Goal: Task Accomplishment & Management: Complete application form

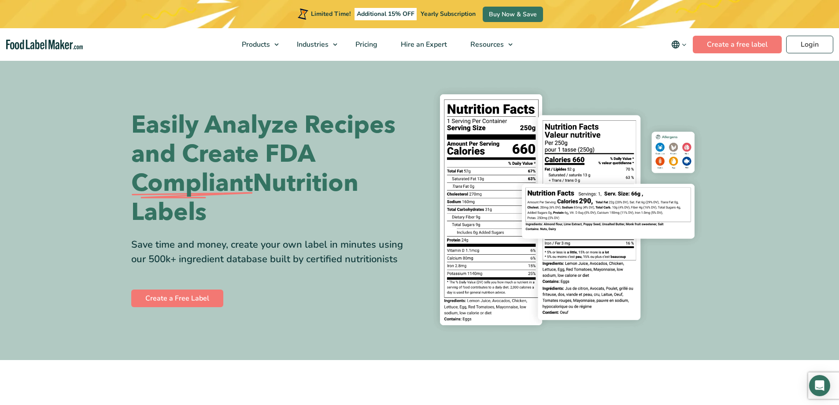
click at [682, 49] on button "main navigation" at bounding box center [679, 45] width 28 height 18
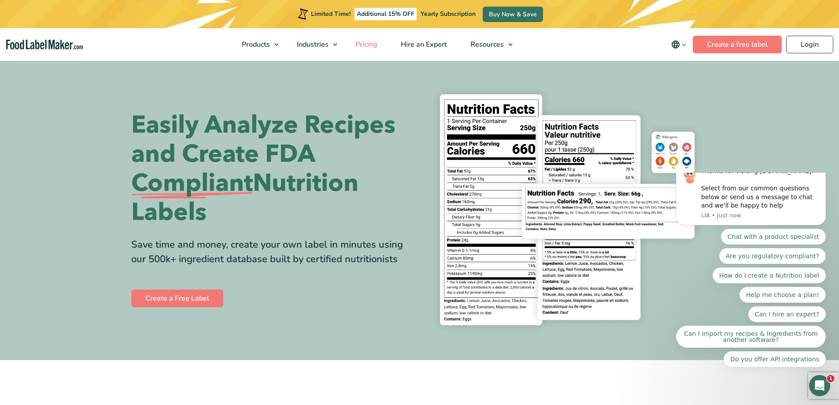
click at [378, 40] on span "Pricing" at bounding box center [366, 45] width 26 height 10
click at [734, 40] on link "Create a free label" at bounding box center [736, 45] width 89 height 18
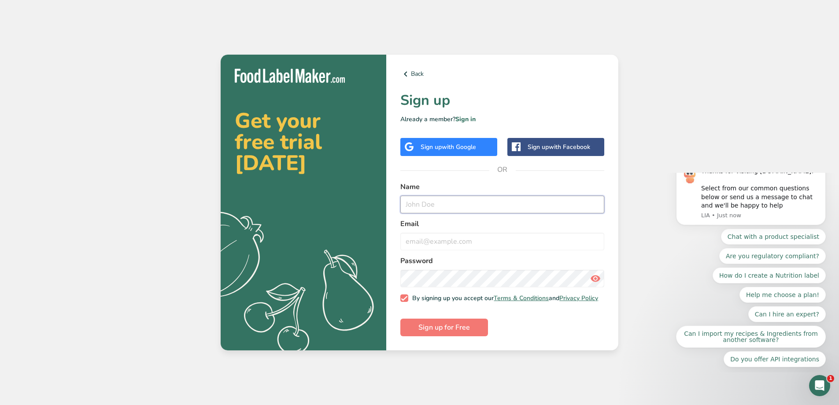
click at [460, 206] on input "text" at bounding box center [502, 204] width 204 height 18
type input "meenal.deshpnde2212@gmail.com"
drag, startPoint x: 517, startPoint y: 205, endPoint x: 306, endPoint y: 204, distance: 211.3
click at [306, 204] on section "Get your free trial today .a{fill:#f5f3ed;} Back Sign up Already a member? Sign…" at bounding box center [419, 203] width 397 height 296
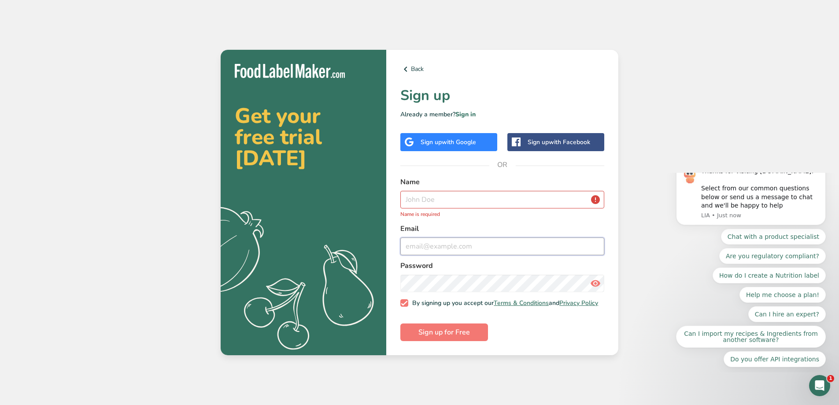
click at [442, 244] on input "email" at bounding box center [502, 246] width 204 height 18
paste input "meenal.deshpnde2212@gmail.com"
type input "meenal.deshpnde2212@gmail.com"
click at [430, 194] on input "text" at bounding box center [502, 200] width 204 height 18
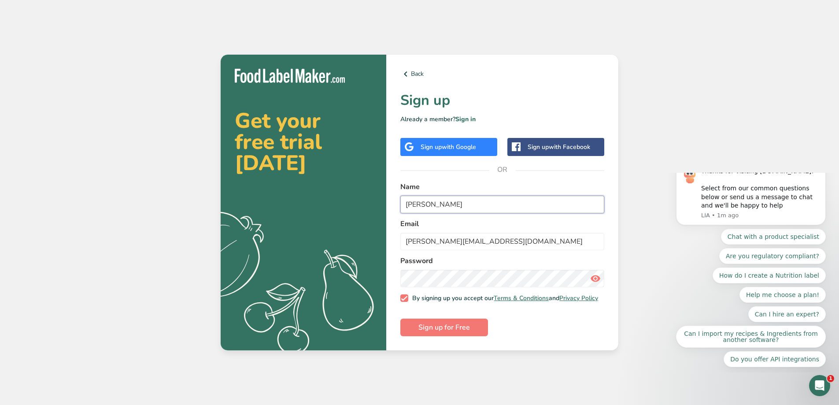
type input "Meenal"
click at [536, 240] on input "meenal.deshpnde2212@gmail.com" at bounding box center [502, 241] width 204 height 18
drag, startPoint x: 532, startPoint y: 241, endPoint x: 407, endPoint y: 240, distance: 125.0
click at [407, 240] on input "meenal.deshpnde2212@gmail.com" at bounding box center [502, 241] width 204 height 18
click at [594, 274] on icon at bounding box center [595, 278] width 11 height 16
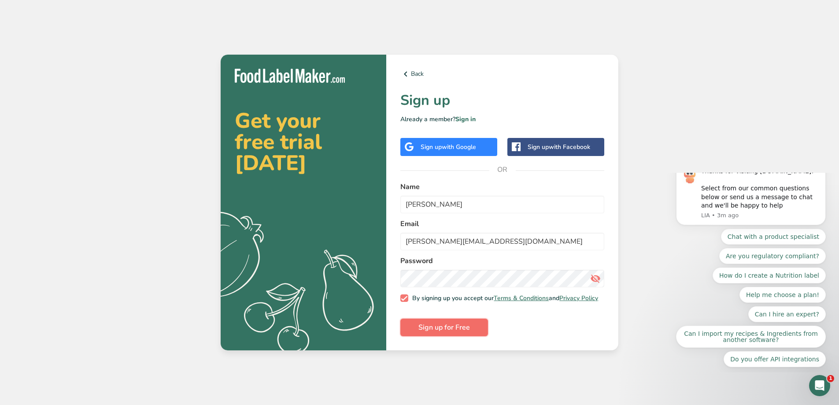
click at [432, 330] on span "Sign up for Free" at bounding box center [444, 327] width 52 height 11
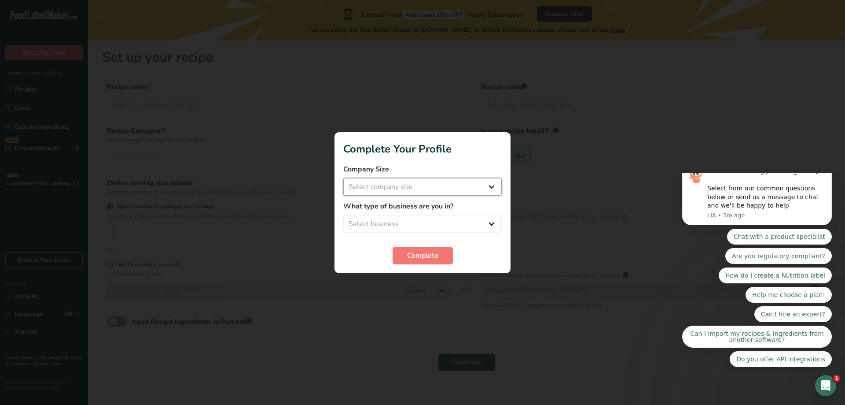
click at [468, 187] on select "Select company size Fewer than 10 Employees 10 to 50 Employees 51 to 500 Employ…" at bounding box center [422, 187] width 158 height 18
select select "1"
click at [343, 178] on select "Select company size Fewer than 10 Employees 10 to 50 Employees 51 to 500 Employ…" at bounding box center [422, 187] width 158 height 18
click at [425, 221] on select "Select business Packaged Food Manufacturer Restaurant & Cafe Bakery Meal Plans …" at bounding box center [422, 224] width 158 height 18
select select "1"
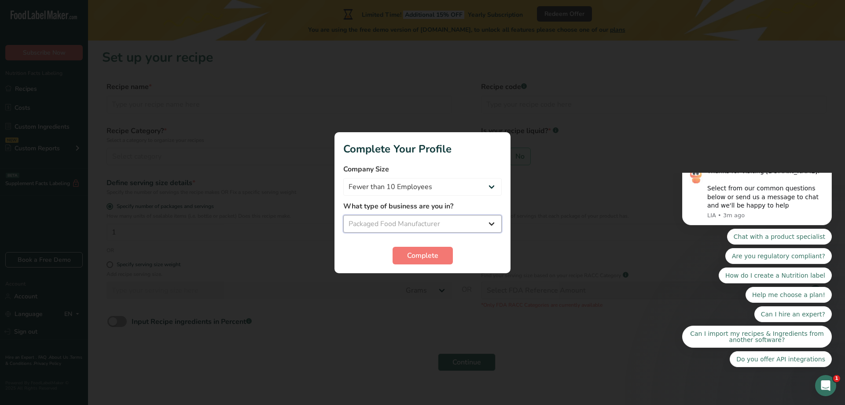
click at [343, 215] on select "Select business Packaged Food Manufacturer Restaurant & Cafe Bakery Meal Plans …" at bounding box center [422, 224] width 158 height 18
click at [441, 260] on button "Complete" at bounding box center [423, 255] width 60 height 18
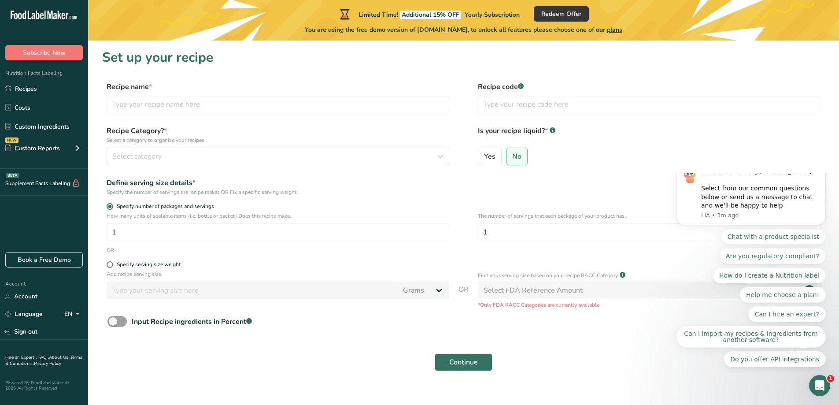
click at [823, 166] on icon "Dismiss notification" at bounding box center [822, 163] width 5 height 5
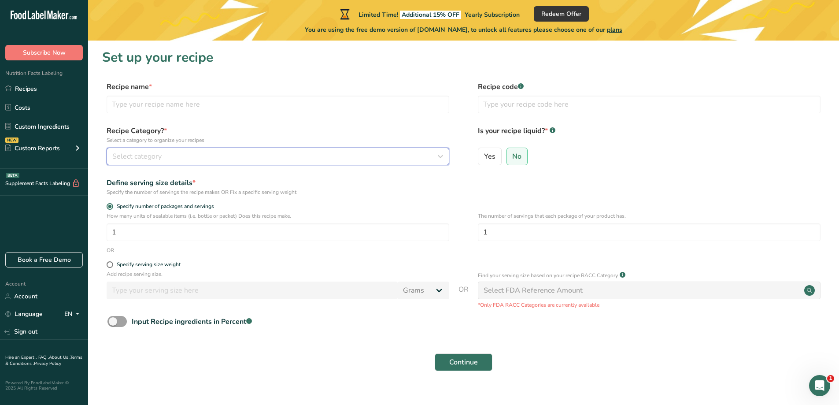
click at [163, 162] on button "Select category" at bounding box center [278, 156] width 342 height 18
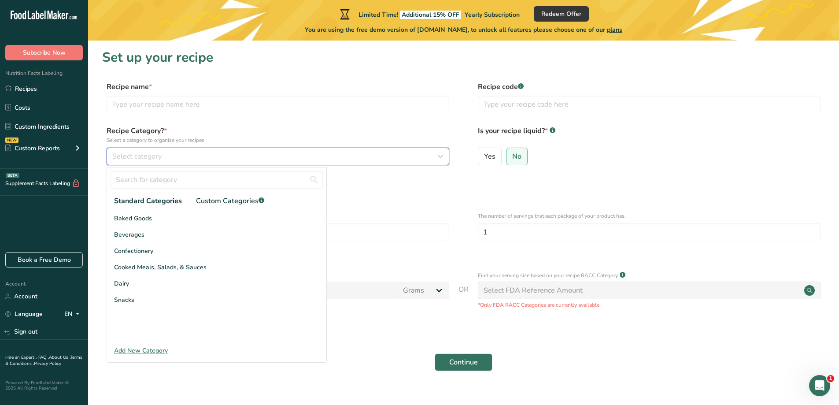
click at [163, 162] on button "Select category" at bounding box center [278, 156] width 342 height 18
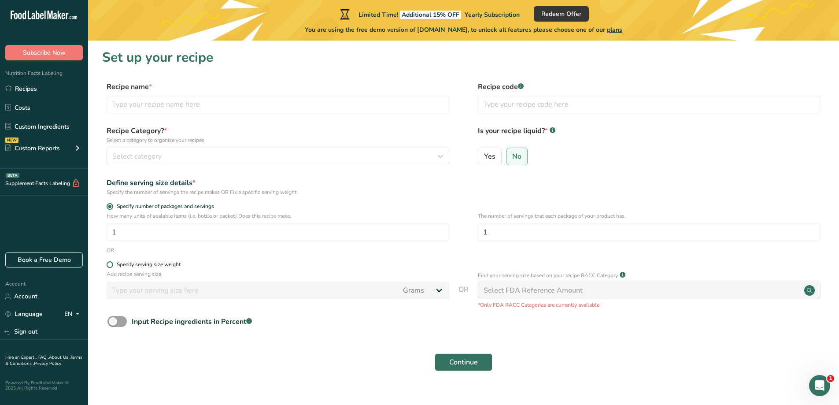
click at [110, 267] on span at bounding box center [110, 264] width 7 height 7
click at [110, 267] on input "Specify serving size weight" at bounding box center [110, 264] width 6 height 6
radio input "true"
radio input "false"
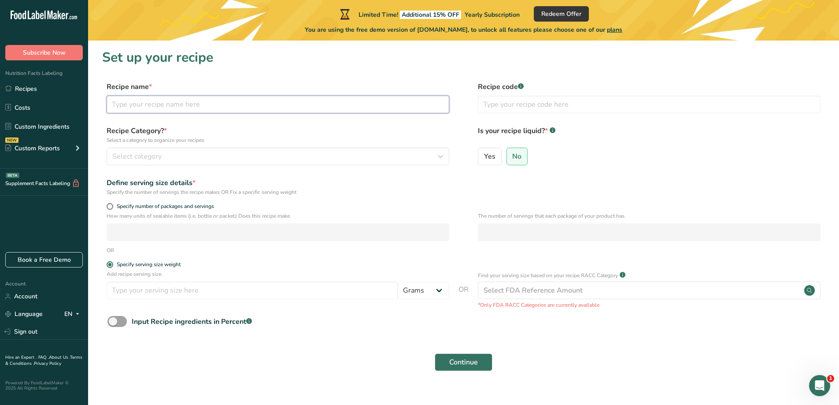
click at [156, 102] on input "text" at bounding box center [278, 105] width 342 height 18
drag, startPoint x: 80, startPoint y: 118, endPoint x: 0, endPoint y: 118, distance: 79.7
click at [0, 118] on div ".a-20{fill:#fff;} Subscribe Now Nutrition Facts Labeling Recipes Costs Custom I…" at bounding box center [419, 209] width 839 height 418
paste input "Dink | Gond (Edible Gum) Laddu With Dry Fruits"
type input "Dink | Gond (Edible Gum) Laddu With Dry Fruits"
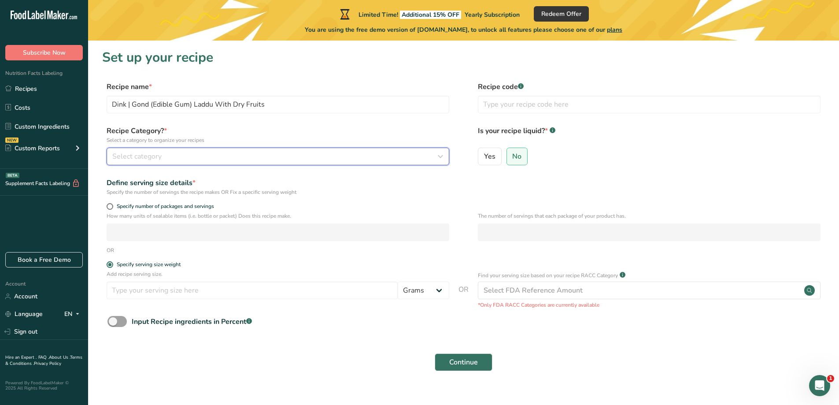
click at [131, 164] on button "Select category" at bounding box center [278, 156] width 342 height 18
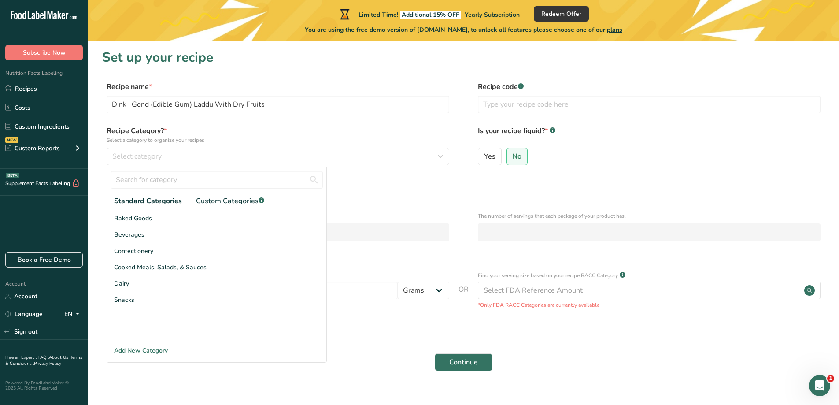
click at [144, 347] on div "Add New Category" at bounding box center [216, 350] width 219 height 9
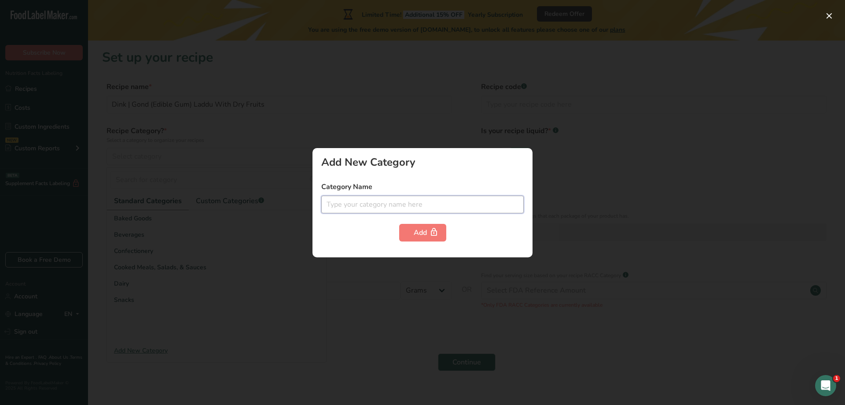
click at [386, 205] on input "text" at bounding box center [422, 204] width 202 height 18
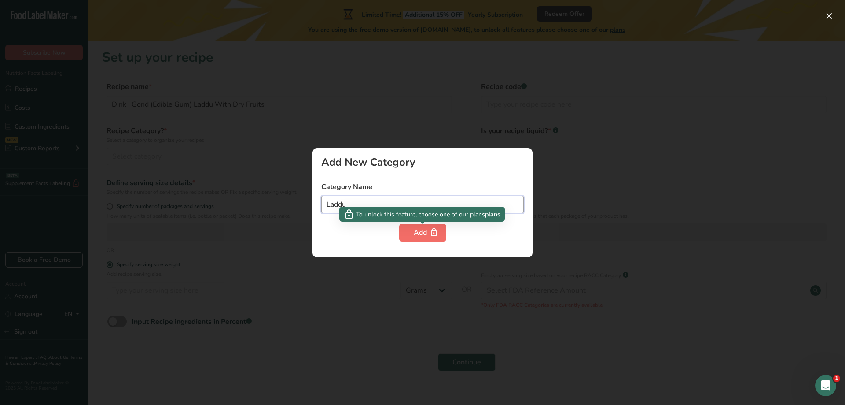
type input "Laddu"
click at [411, 232] on button "Add" at bounding box center [422, 233] width 47 height 18
click at [419, 232] on div "Add" at bounding box center [423, 232] width 18 height 11
click at [257, 282] on div at bounding box center [422, 202] width 845 height 405
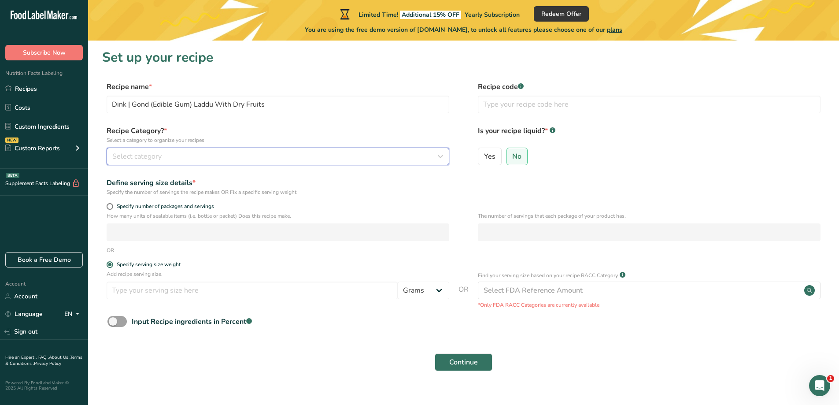
click at [175, 151] on div "Select category" at bounding box center [275, 156] width 326 height 11
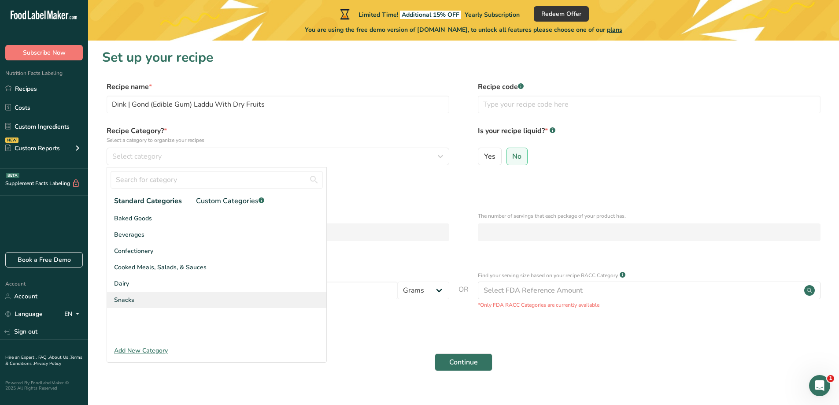
click at [129, 304] on div "Snacks" at bounding box center [216, 299] width 219 height 16
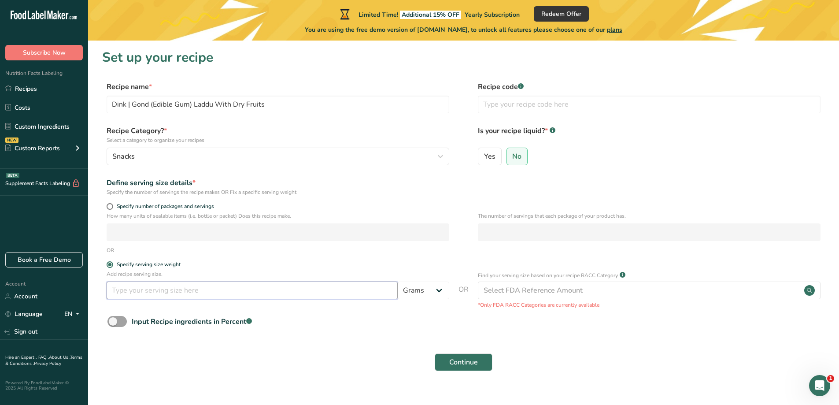
click at [143, 286] on input "number" at bounding box center [252, 290] width 291 height 18
type input "30"
click at [116, 316] on span at bounding box center [116, 321] width 19 height 11
click at [113, 318] on input "Input Recipe ingredients in Percent .a-a{fill:#347362;}.b-a{fill:#fff;}" at bounding box center [110, 321] width 6 height 6
checkbox input "true"
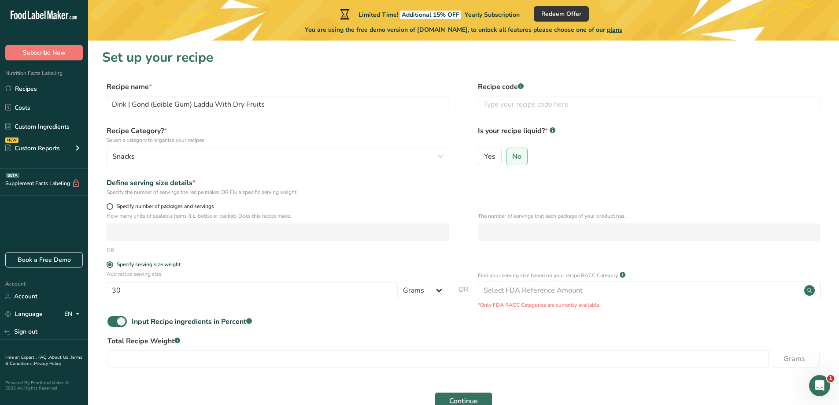
click at [107, 206] on span at bounding box center [110, 206] width 7 height 7
click at [107, 206] on input "Specify number of packages and servings" at bounding box center [110, 206] width 6 height 6
radio input "true"
radio input "false"
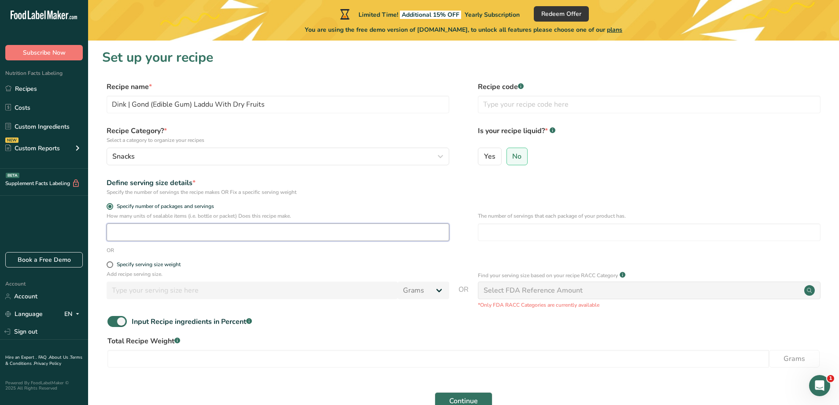
click at [132, 236] on input "number" at bounding box center [278, 232] width 342 height 18
type input "12"
click at [528, 227] on input "number" at bounding box center [649, 232] width 342 height 18
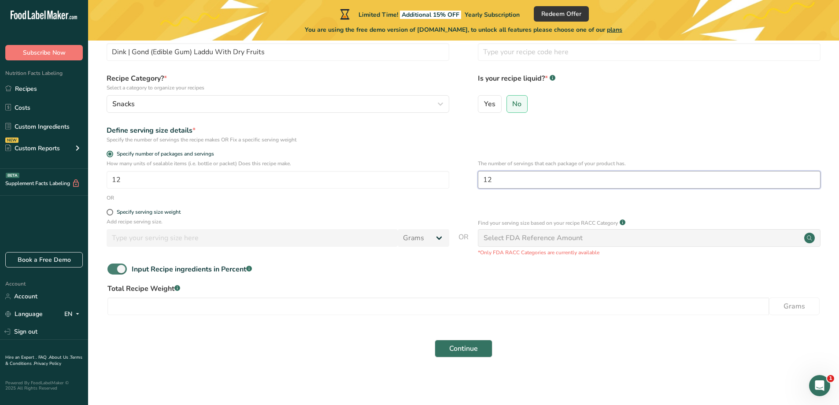
type input "12"
click at [112, 271] on span at bounding box center [116, 268] width 19 height 11
click at [112, 271] on input "Input Recipe ingredients in Percent .a-a{fill:#347362;}.b-a{fill:#fff;}" at bounding box center [110, 269] width 6 height 6
checkbox input "false"
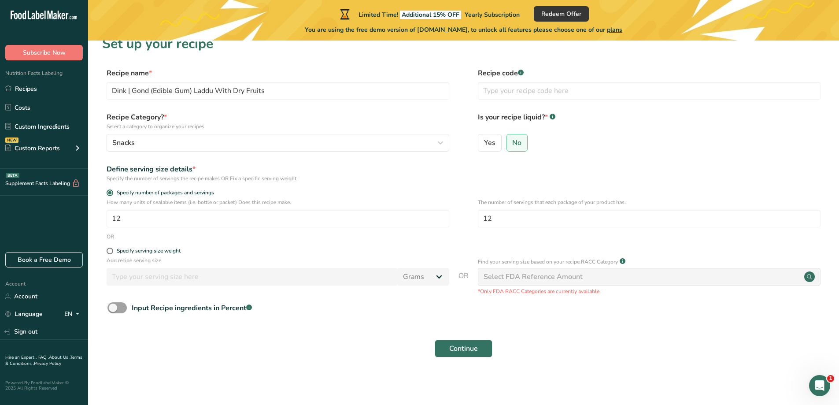
click at [528, 277] on div "Select FDA Reference Amount" at bounding box center [532, 276] width 99 height 11
click at [466, 352] on span "Continue" at bounding box center [463, 348] width 29 height 11
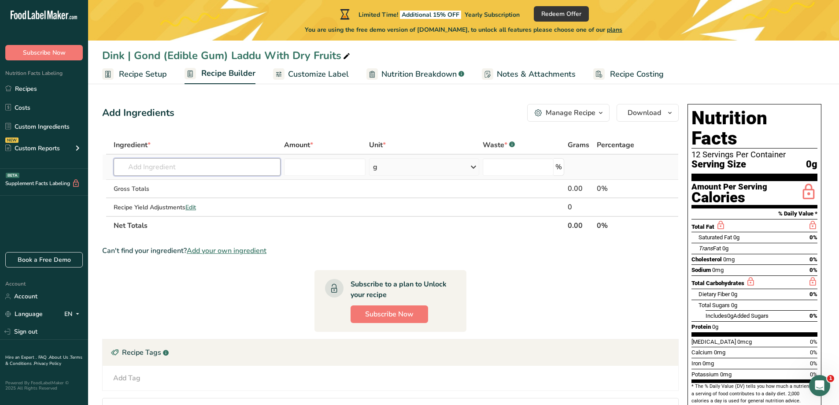
click at [139, 159] on input "text" at bounding box center [197, 167] width 167 height 18
paste input "Dink (Edible Gum)"
type input "Dink (Edible Gum)"
click at [319, 167] on input "number" at bounding box center [325, 167] width 82 height 18
click at [239, 162] on input "text" at bounding box center [197, 167] width 167 height 18
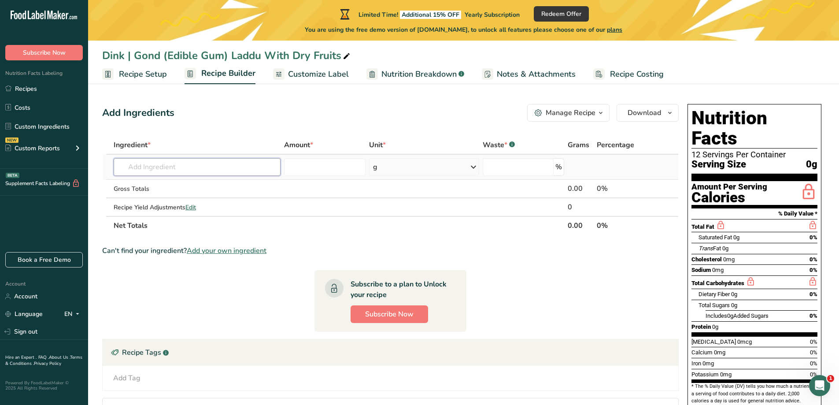
paste input "Dink (Edible Gum)"
type input "Dink (Edible Gum)"
click at [181, 197] on div "Add your own ingredient" at bounding box center [197, 199] width 153 height 9
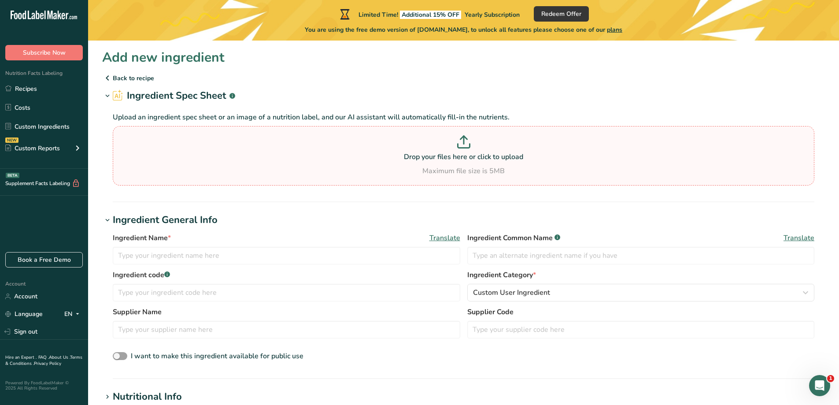
click at [451, 134] on section "Drop your files here or click to upload Maximum file size is 5MB" at bounding box center [463, 155] width 697 height 55
click at [451, 134] on input "Drop your files here or click to upload Maximum file size is 5MB" at bounding box center [463, 155] width 701 height 59
click at [217, 257] on input "text" at bounding box center [286, 255] width 347 height 18
paste input "Dink (Edible Gum)"
type input "Dink (Edible Gum)"
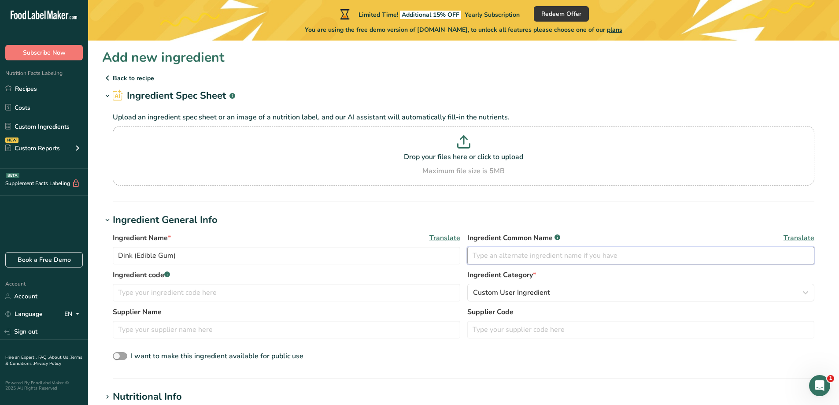
click at [519, 262] on input "text" at bounding box center [640, 255] width 347 height 18
type input "Gond"
click at [579, 296] on div "Custom User Ingredient" at bounding box center [638, 292] width 331 height 11
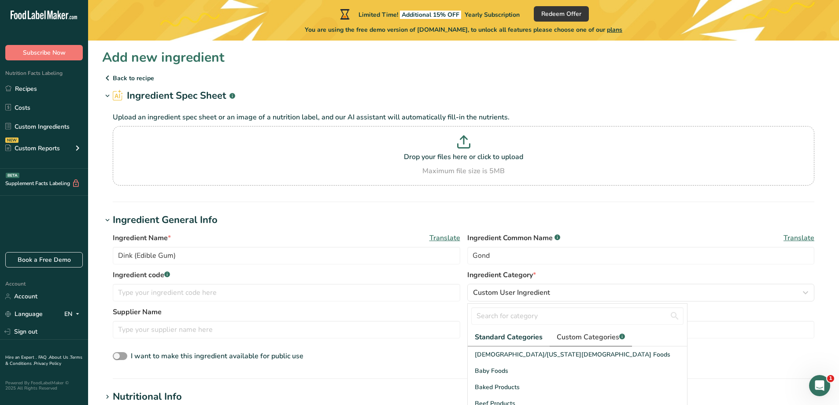
click at [574, 340] on span "Custom Categories .a-a{fill:#347362;}.b-a{fill:#fff;}" at bounding box center [590, 336] width 68 height 11
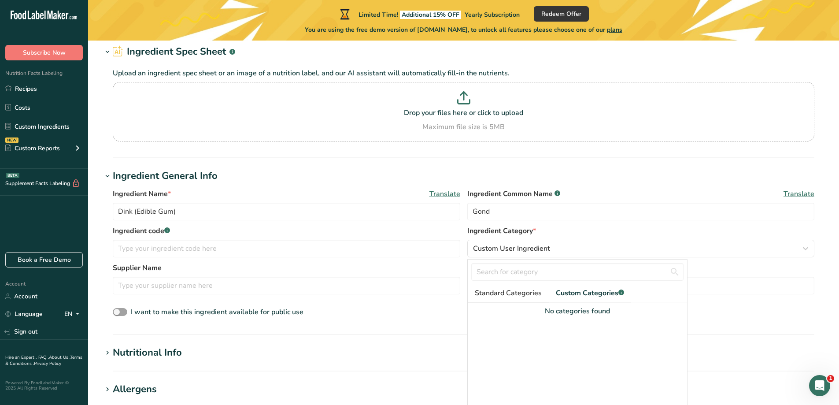
click at [490, 291] on span "Standard Categories" at bounding box center [508, 292] width 67 height 11
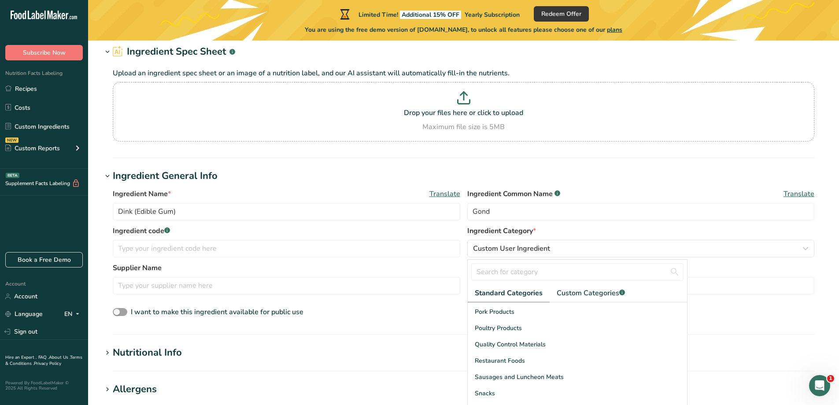
scroll to position [340, 0]
click at [521, 364] on div "Snacks" at bounding box center [576, 361] width 219 height 16
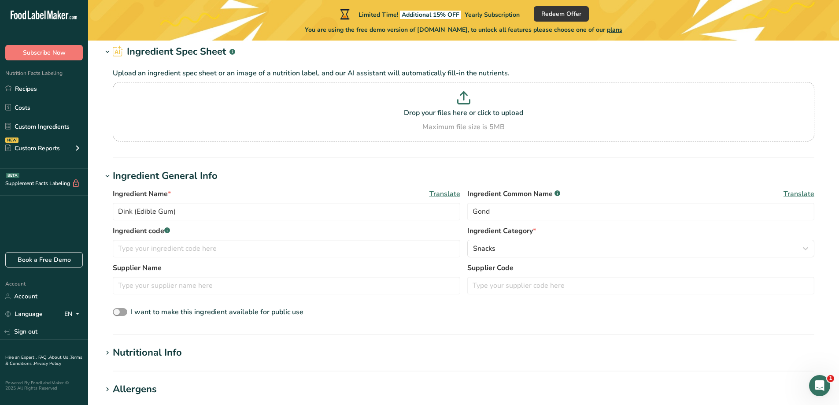
click at [154, 352] on div "Nutritional Info" at bounding box center [147, 352] width 69 height 15
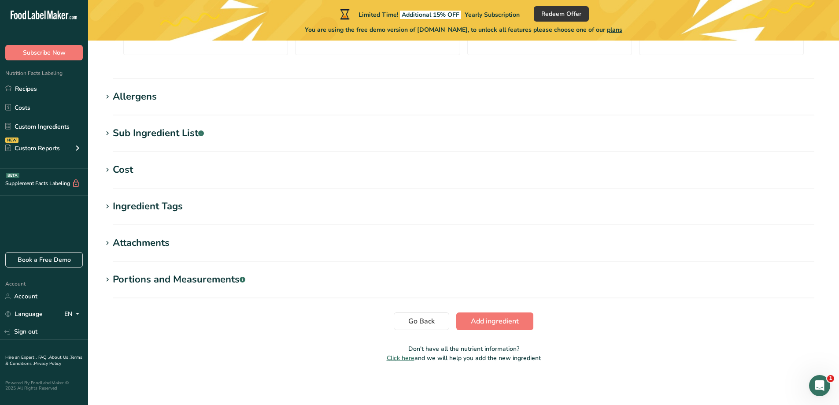
scroll to position [0, 0]
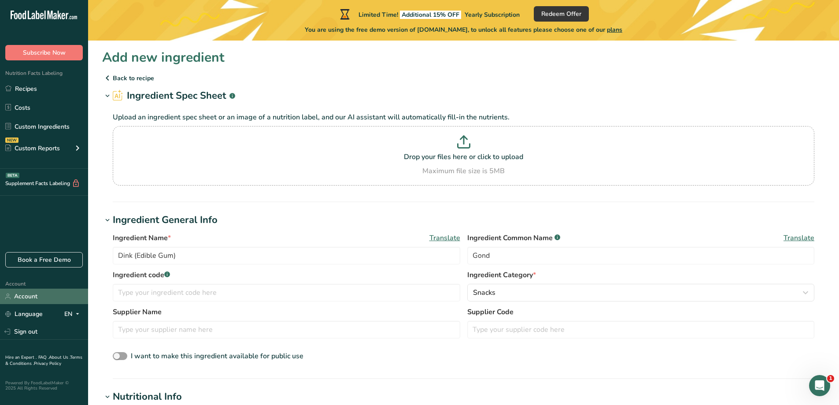
click at [44, 295] on link "Account" at bounding box center [44, 295] width 88 height 15
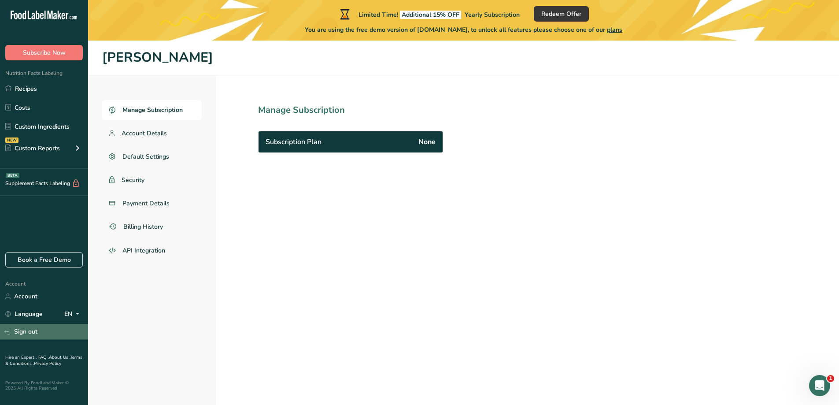
click at [32, 332] on link "Sign out" at bounding box center [44, 331] width 88 height 15
